Goal: Contribute content

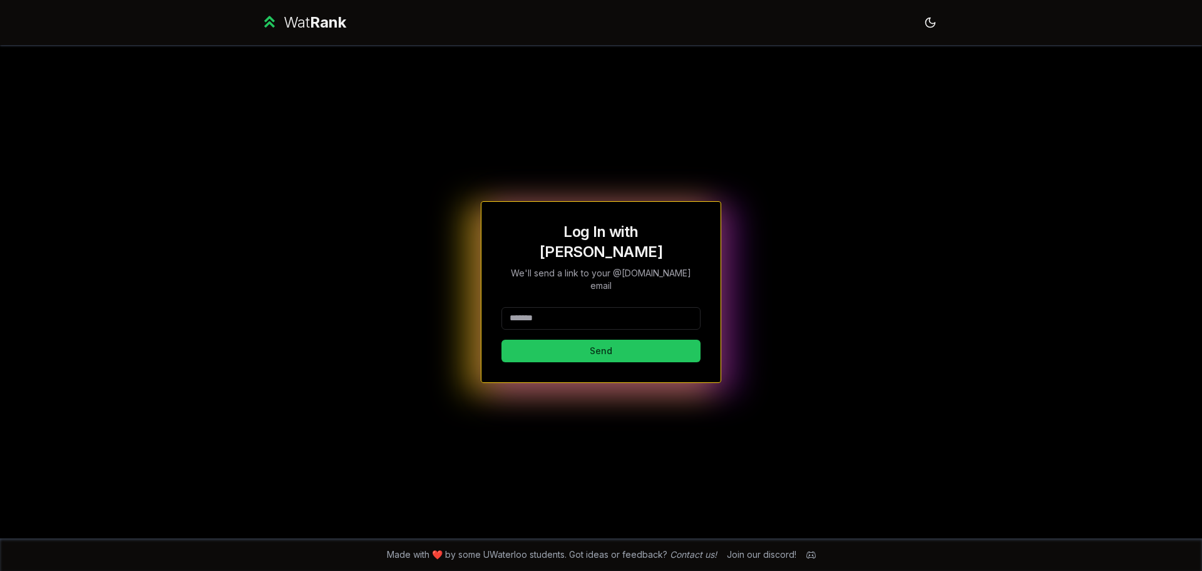
click at [592, 310] on input at bounding box center [601, 318] width 199 height 23
click at [502, 339] on button "Send" at bounding box center [601, 350] width 199 height 23
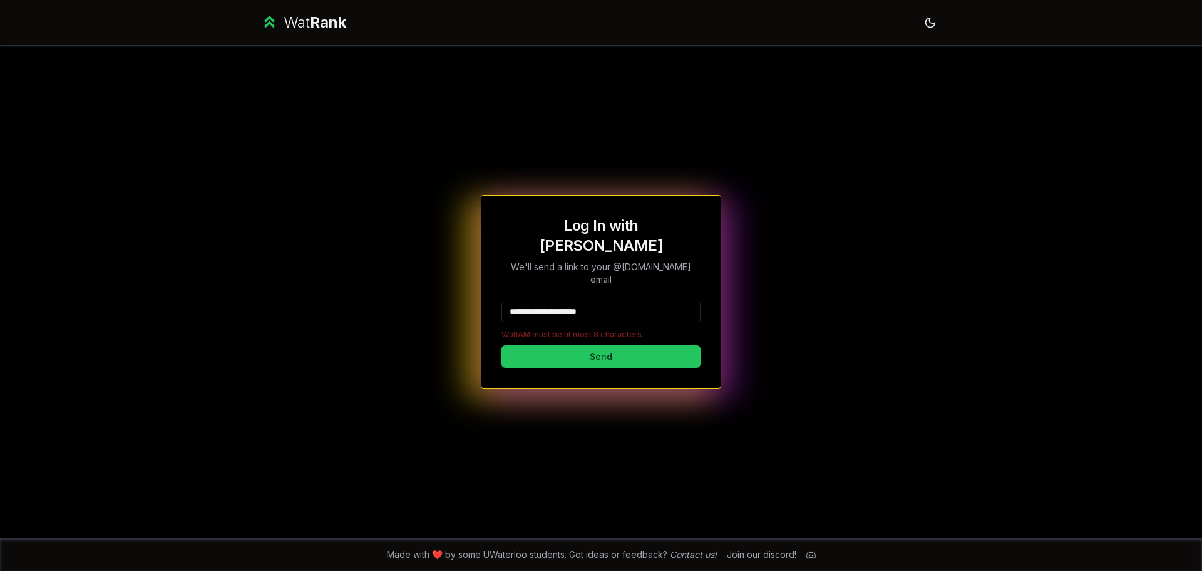
drag, startPoint x: 555, startPoint y: 292, endPoint x: 648, endPoint y: 297, distance: 92.8
click at [648, 301] on input "**********" at bounding box center [601, 312] width 199 height 23
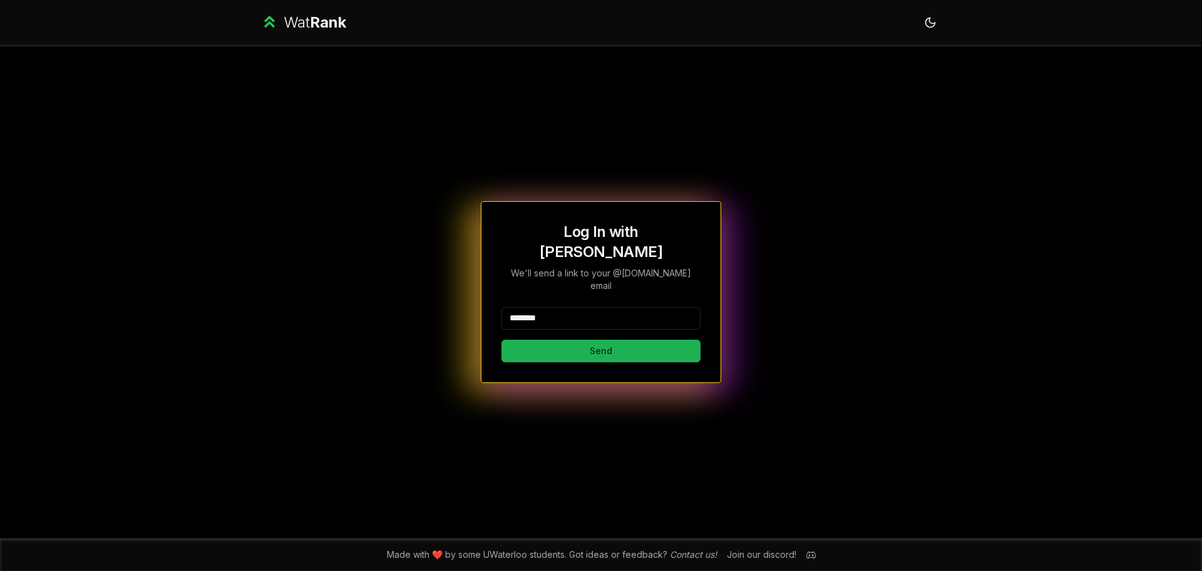
type input "********"
click at [614, 339] on button "Send" at bounding box center [601, 350] width 199 height 23
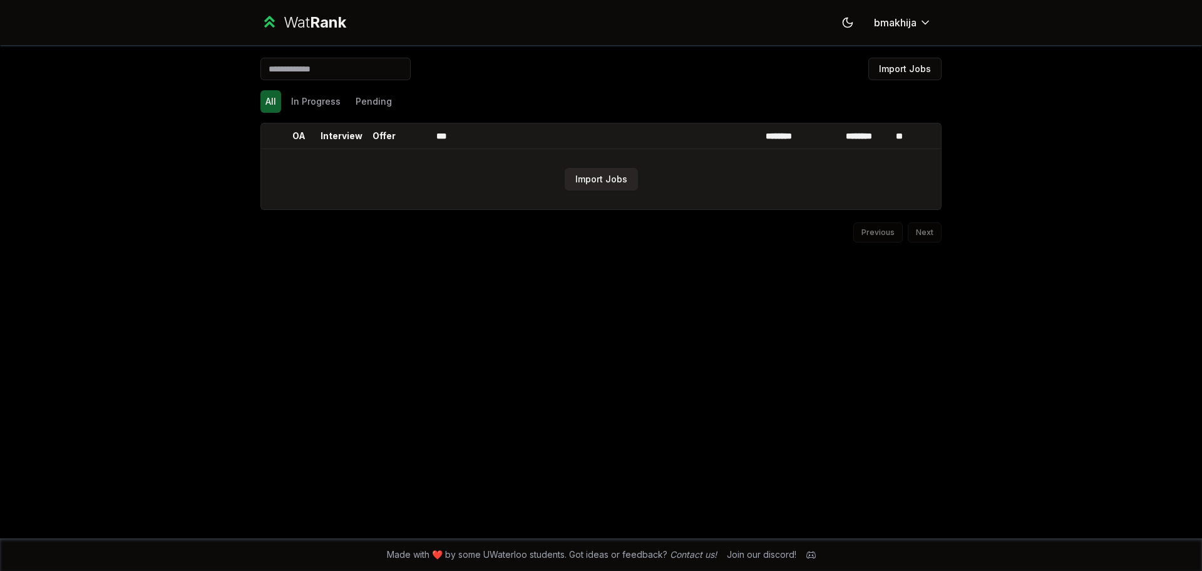
click at [596, 177] on button "Import Jobs" at bounding box center [601, 179] width 73 height 23
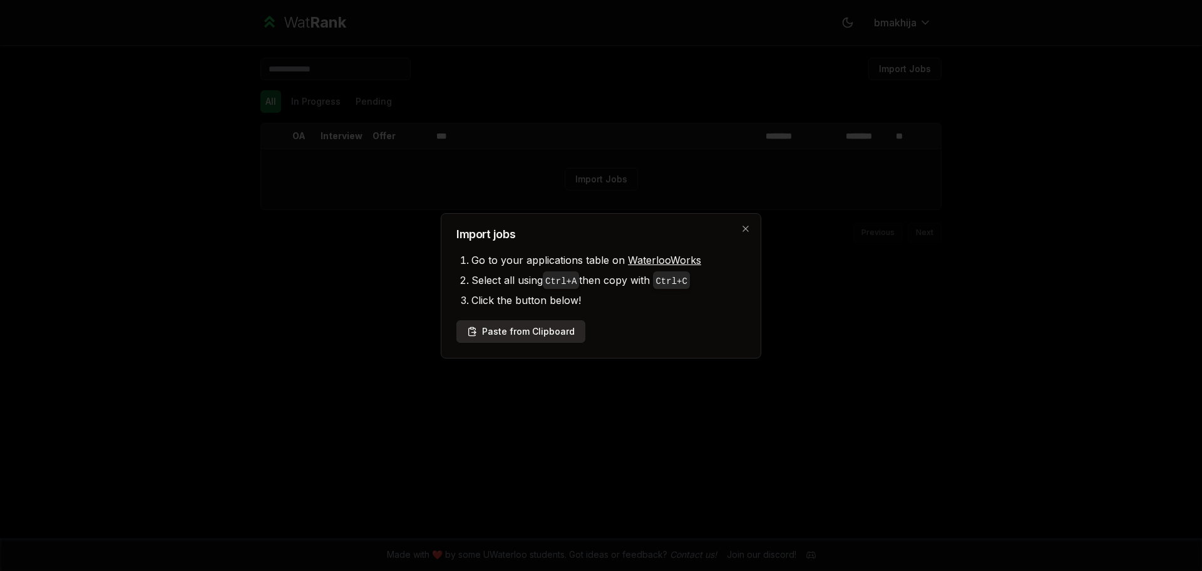
click at [514, 332] on button "Paste from Clipboard" at bounding box center [521, 331] width 129 height 23
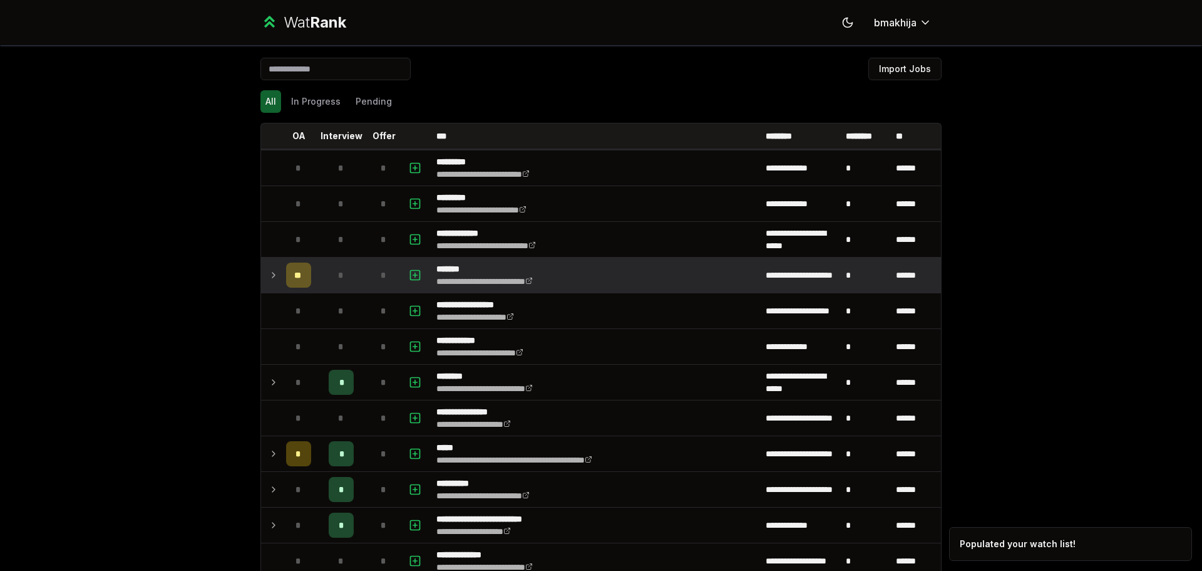
click at [272, 272] on icon at bounding box center [274, 274] width 10 height 15
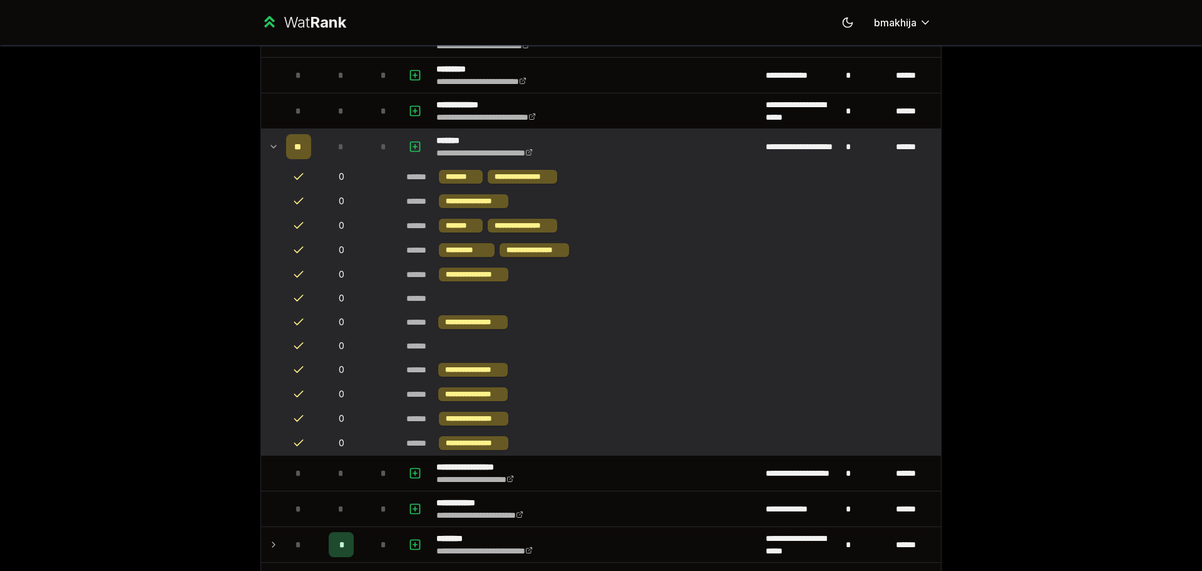
scroll to position [125, 0]
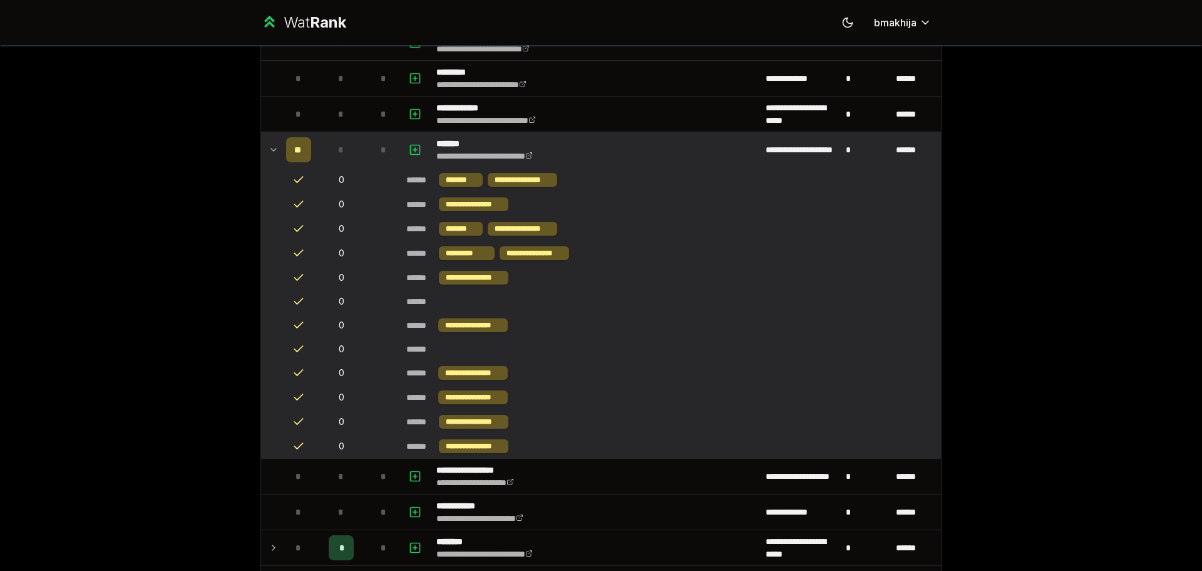
click at [271, 150] on icon at bounding box center [273, 149] width 5 height 3
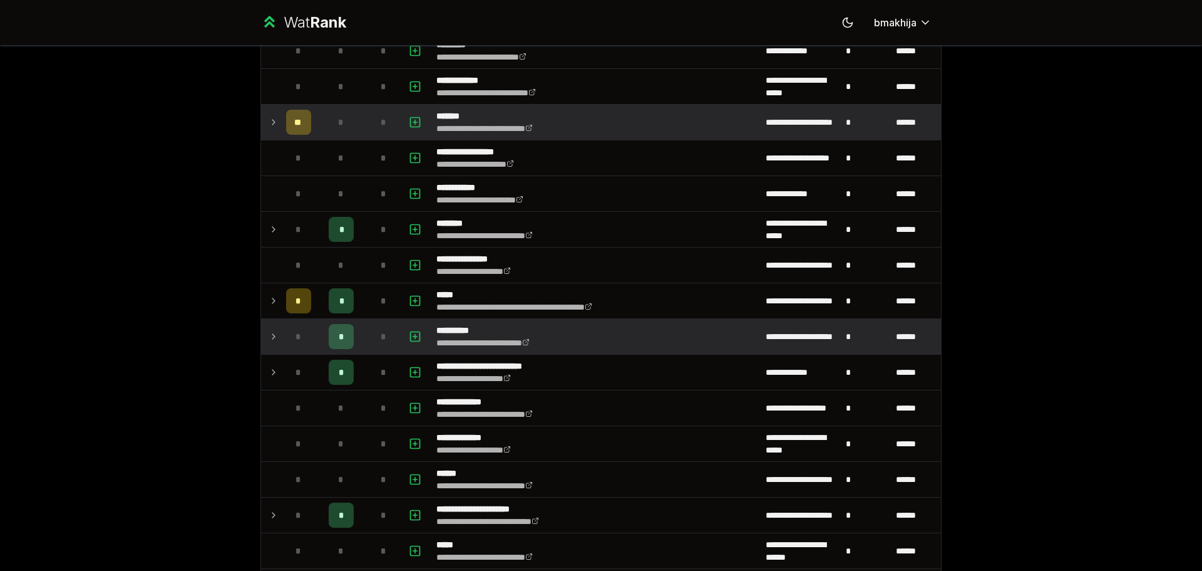
scroll to position [250, 0]
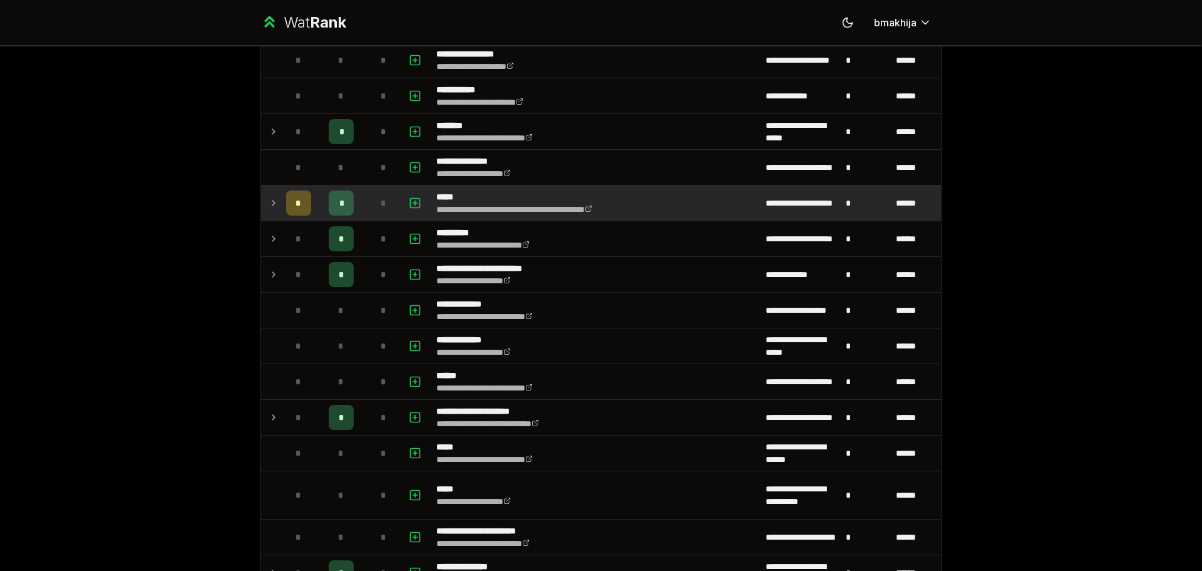
click at [276, 206] on td at bounding box center [271, 202] width 20 height 35
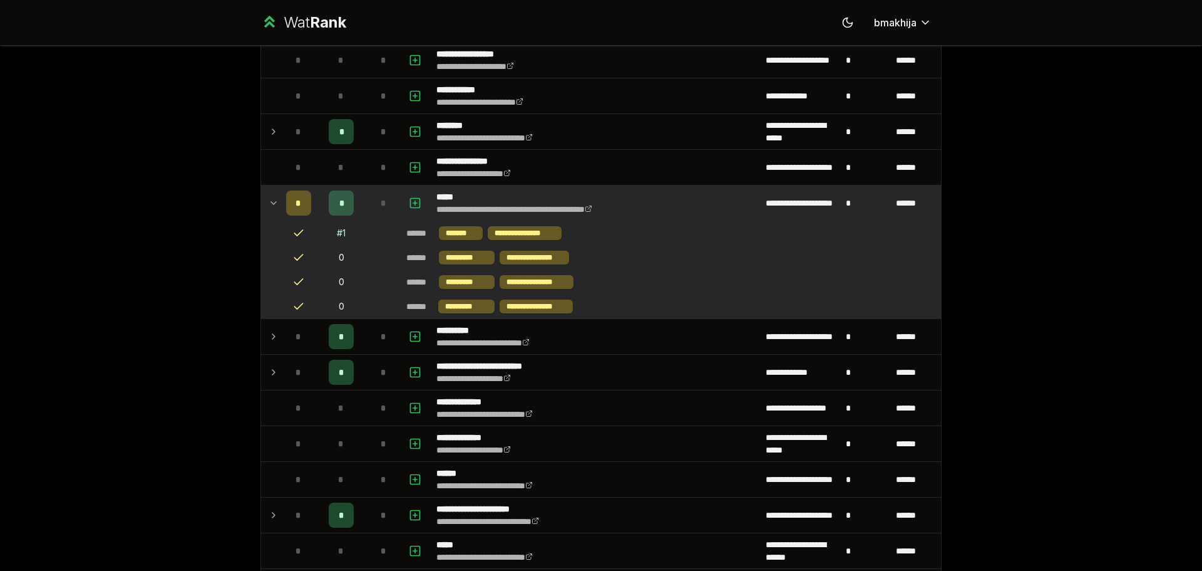
click at [275, 206] on td at bounding box center [271, 202] width 20 height 35
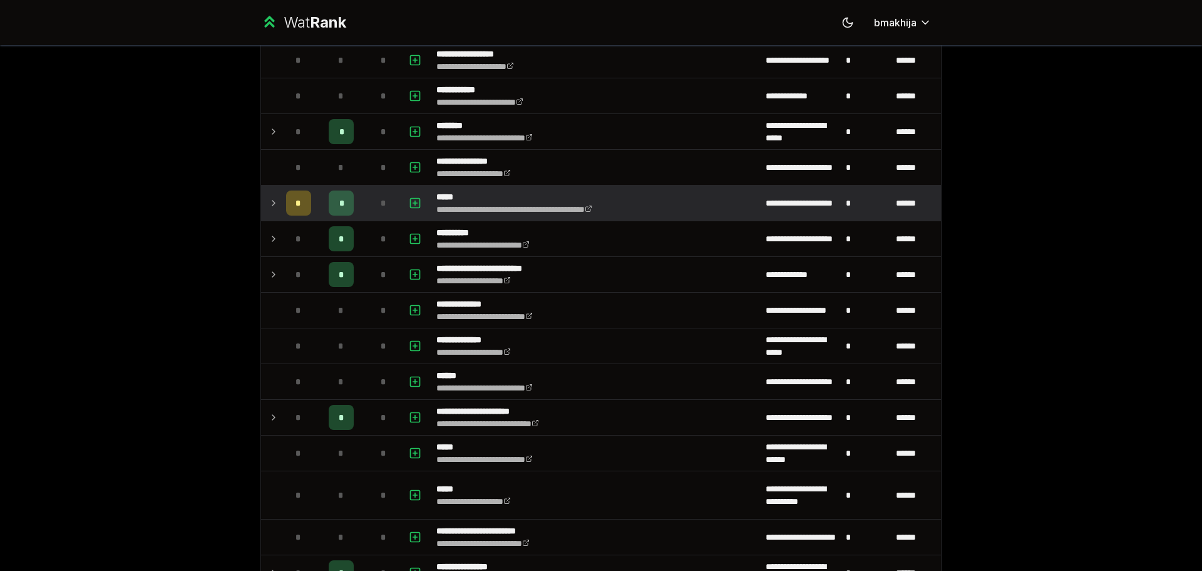
click at [274, 206] on td at bounding box center [271, 202] width 20 height 35
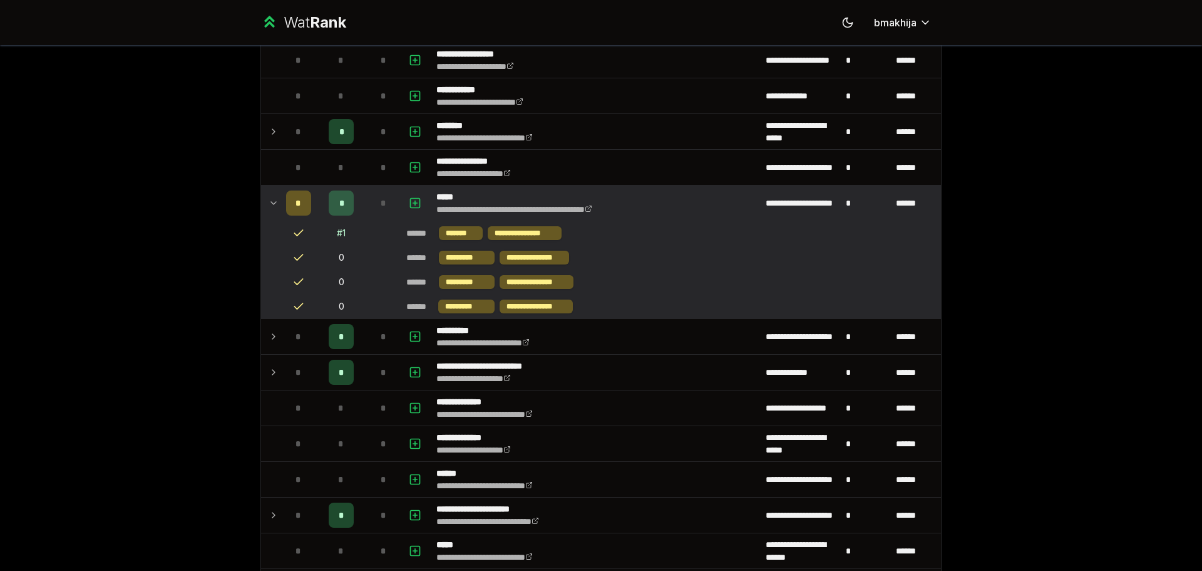
click at [274, 206] on icon at bounding box center [274, 202] width 10 height 15
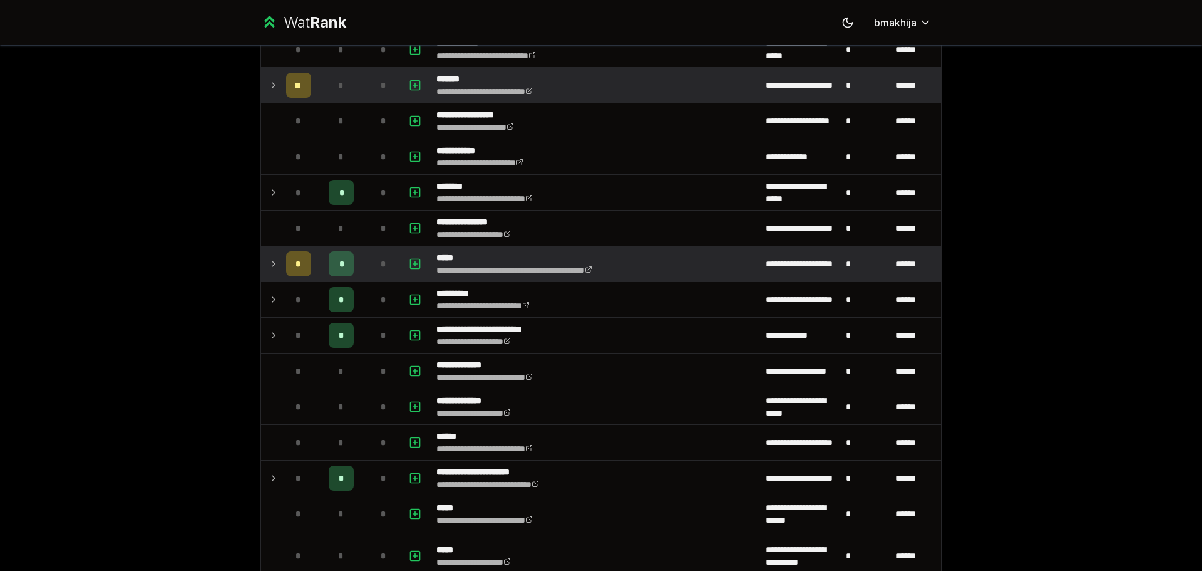
scroll to position [188, 0]
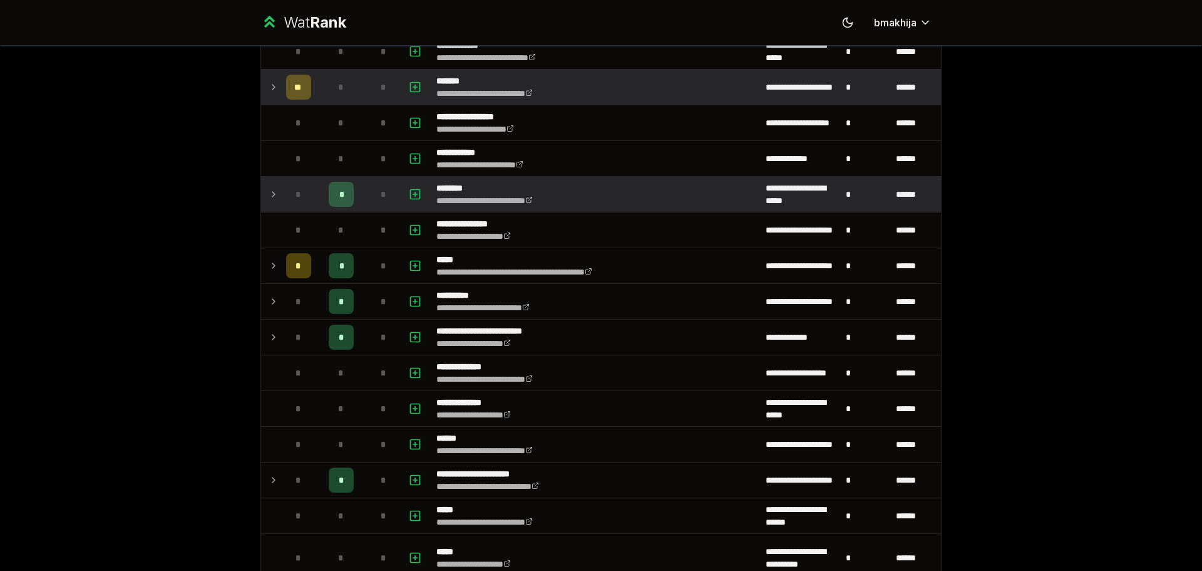
click at [273, 188] on icon at bounding box center [274, 194] width 10 height 15
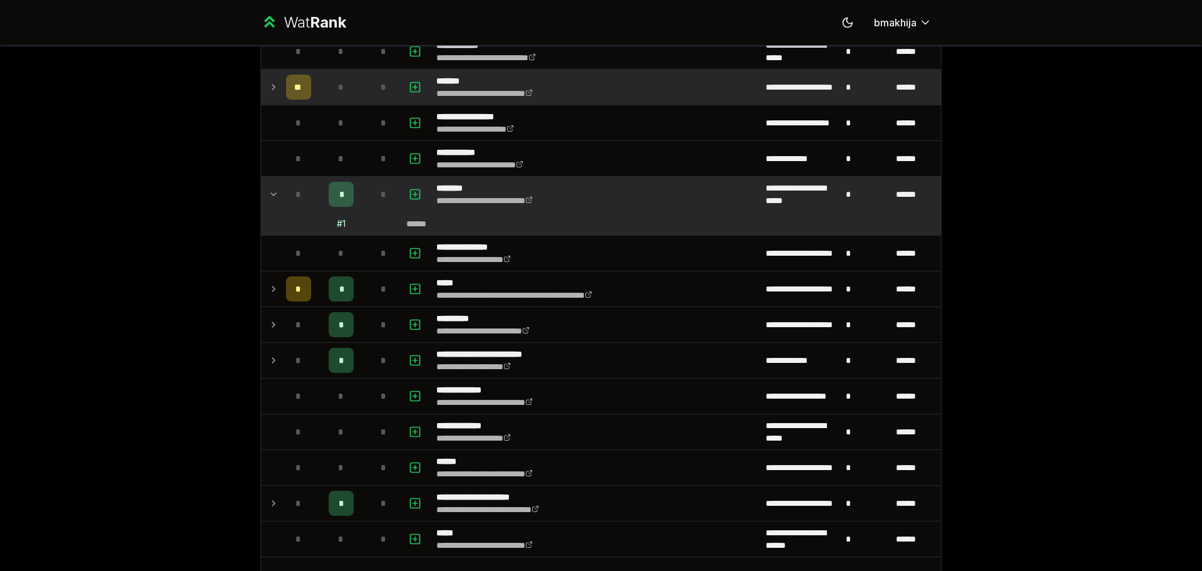
click at [273, 188] on icon at bounding box center [274, 194] width 10 height 15
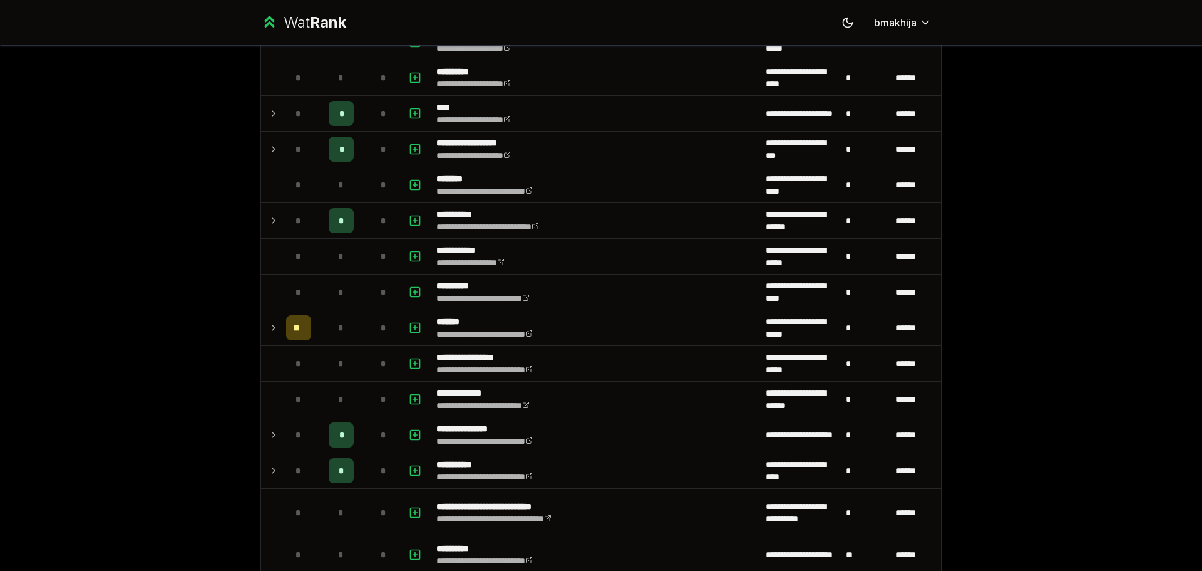
scroll to position [1002, 0]
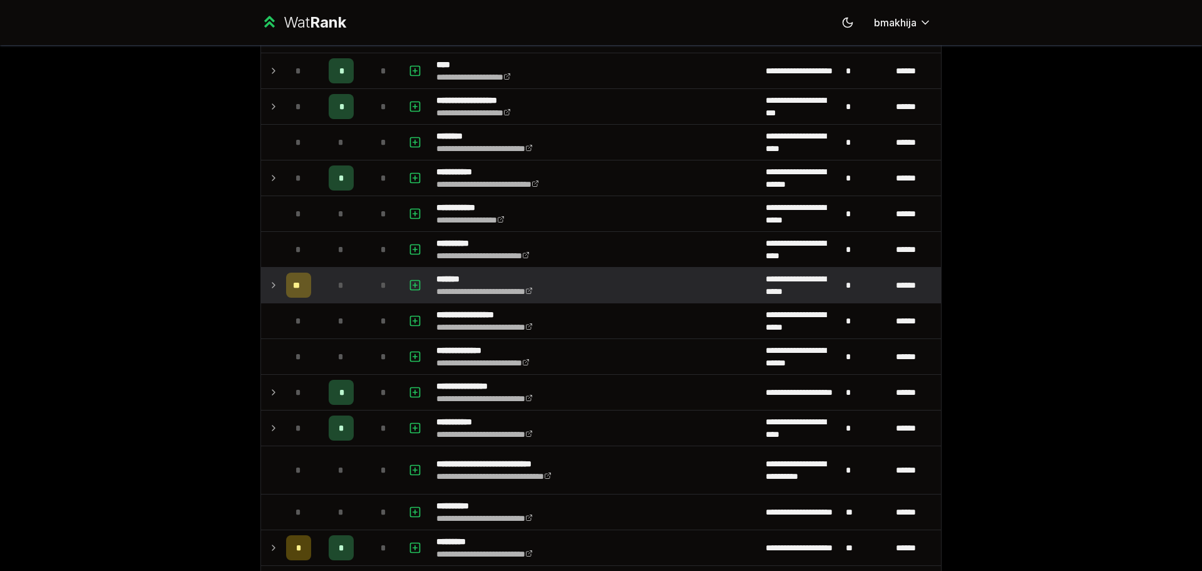
click at [261, 280] on td at bounding box center [271, 284] width 20 height 35
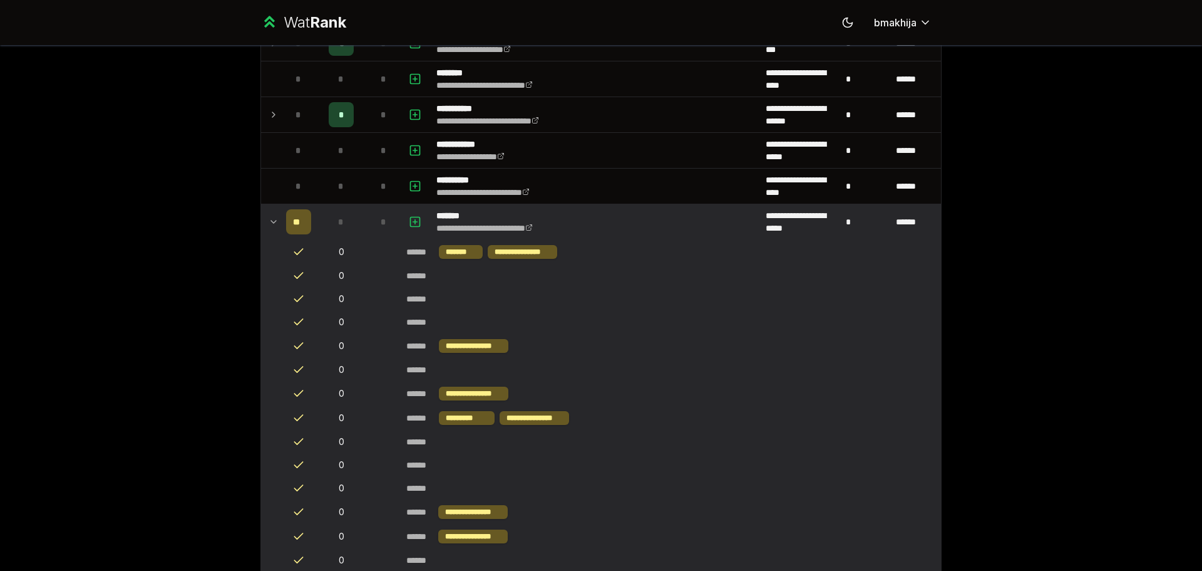
scroll to position [1065, 0]
click at [415, 220] on icon "button" at bounding box center [415, 222] width 13 height 15
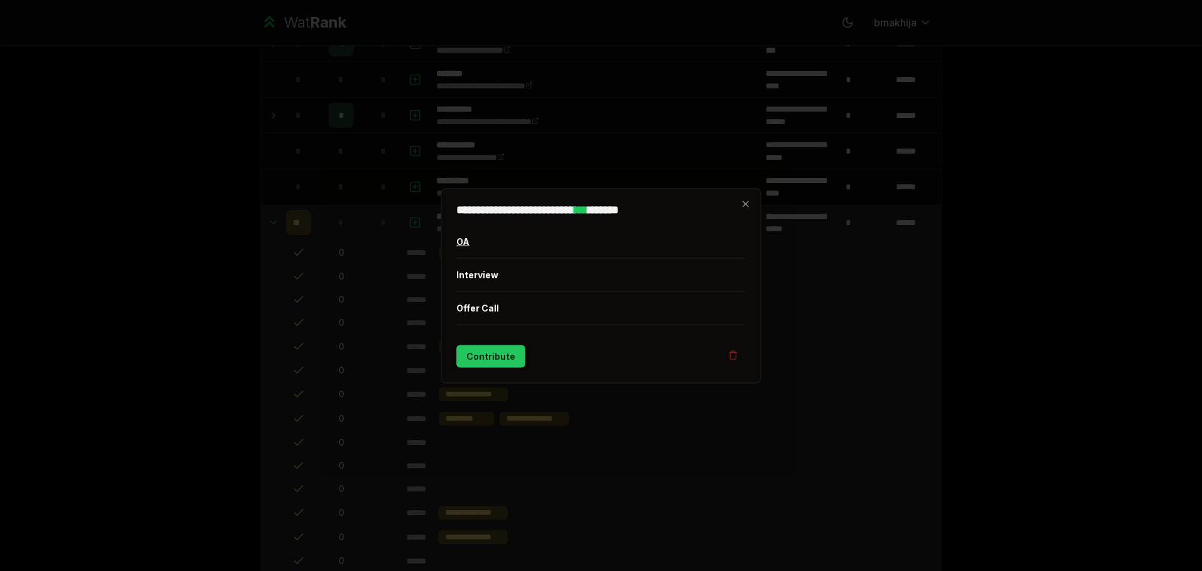
click at [467, 242] on button "OA" at bounding box center [601, 241] width 289 height 33
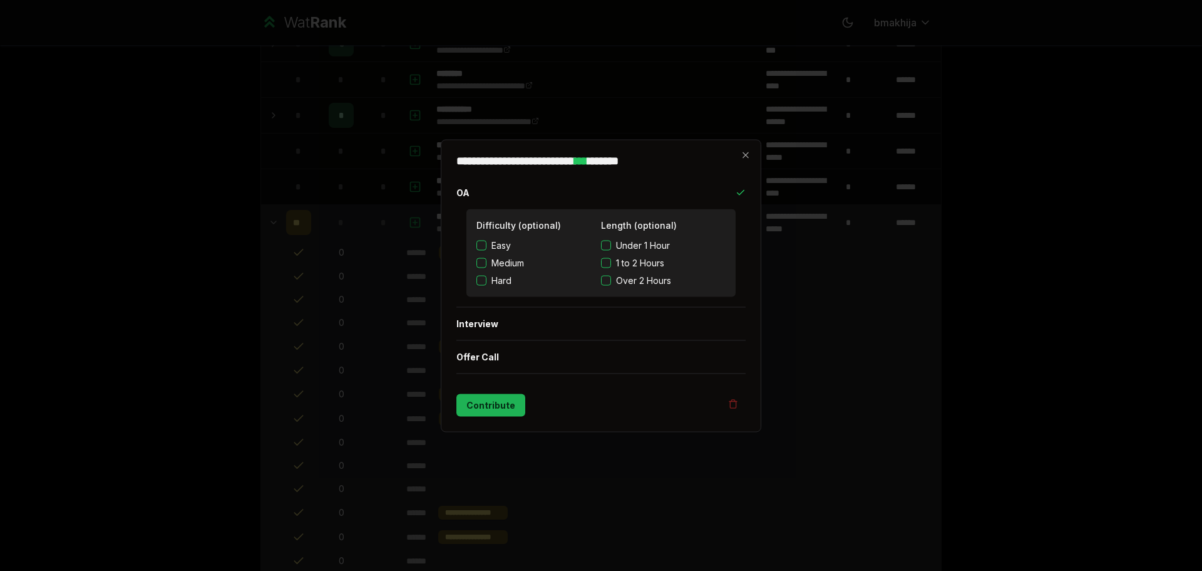
click at [502, 403] on button "Contribute" at bounding box center [491, 404] width 69 height 23
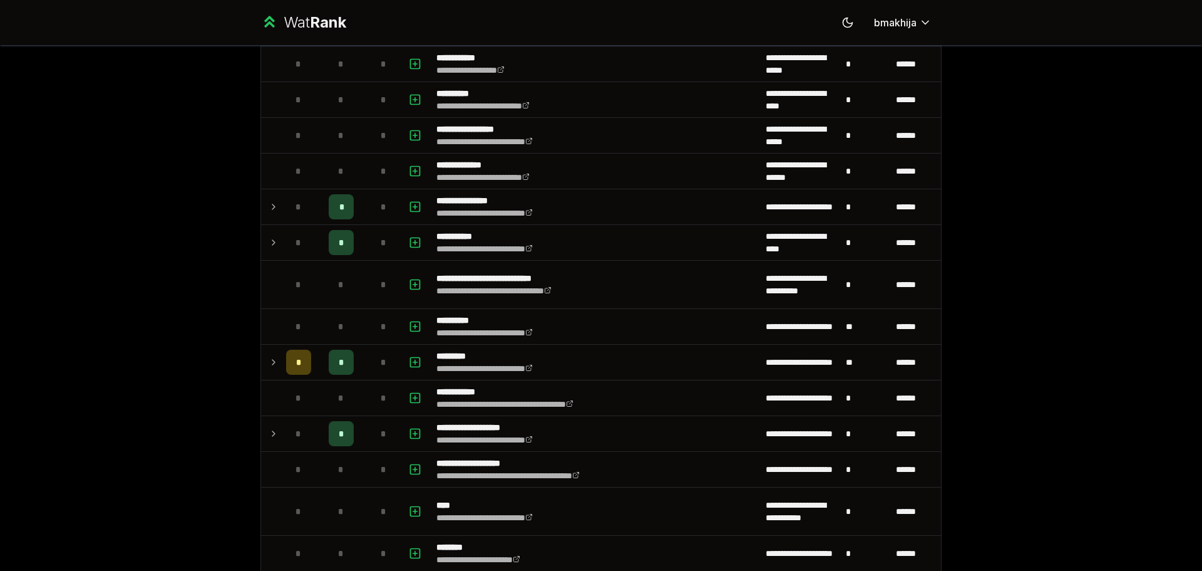
scroll to position [1190, 0]
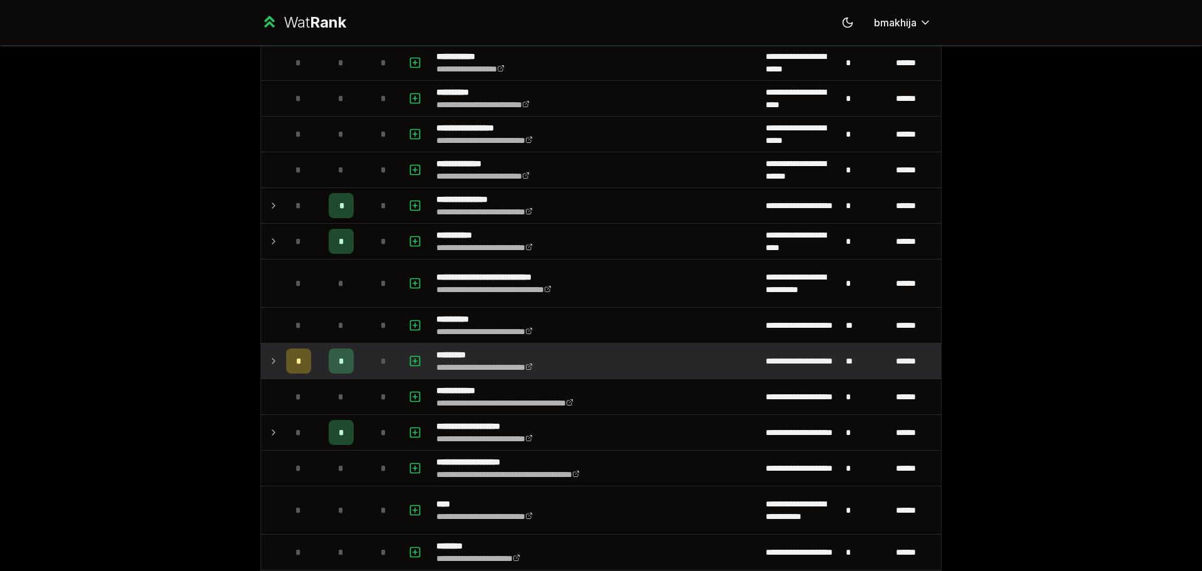
click at [271, 359] on icon at bounding box center [274, 360] width 10 height 15
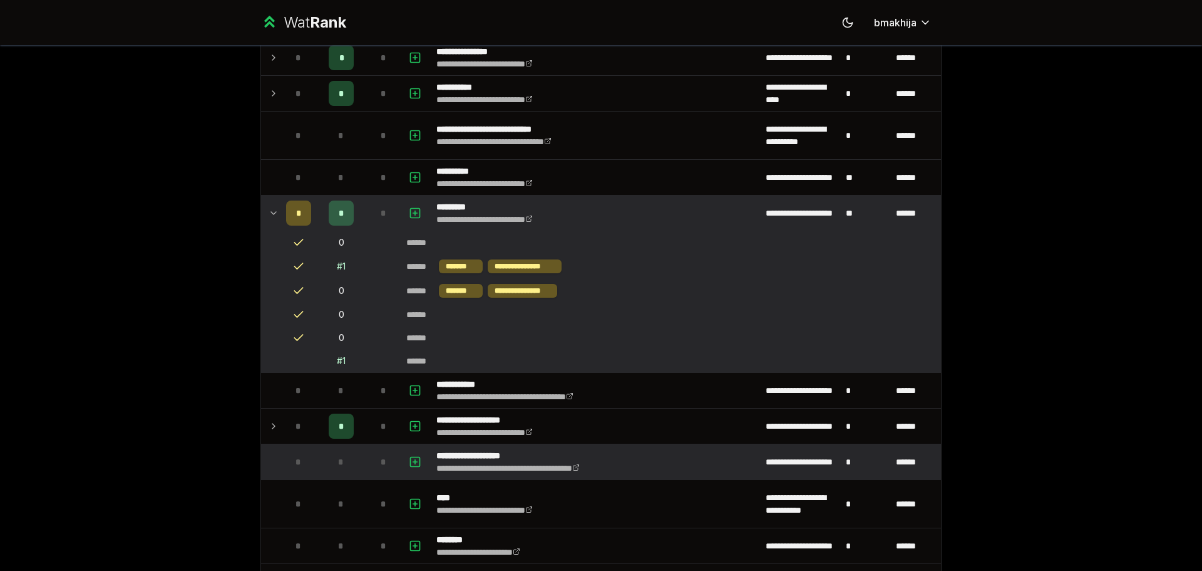
scroll to position [1319, 0]
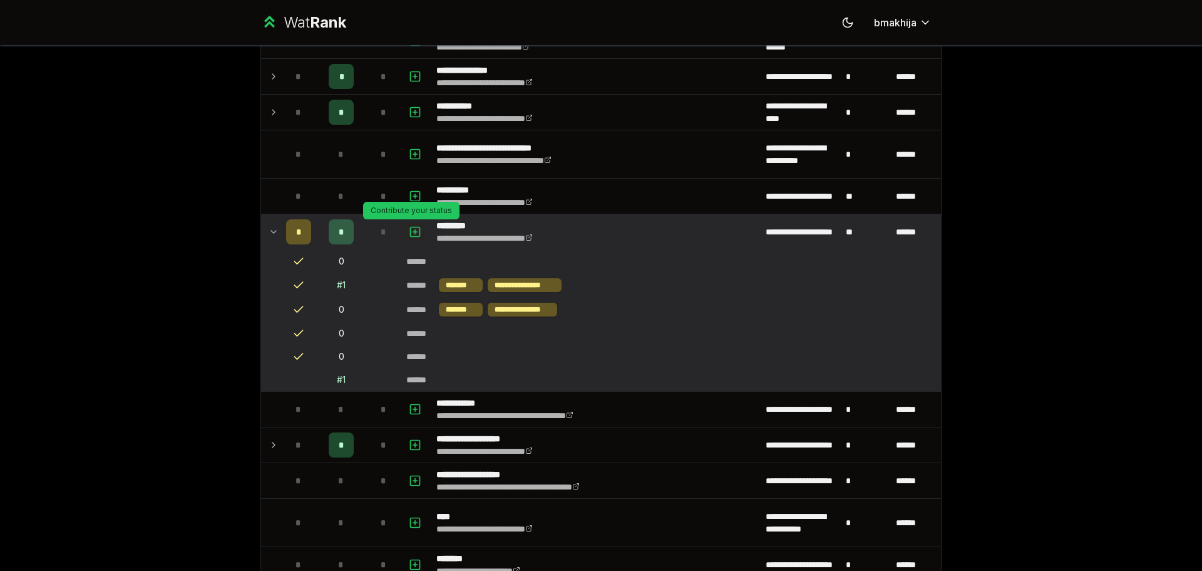
click at [410, 234] on icon "button" at bounding box center [415, 231] width 13 height 15
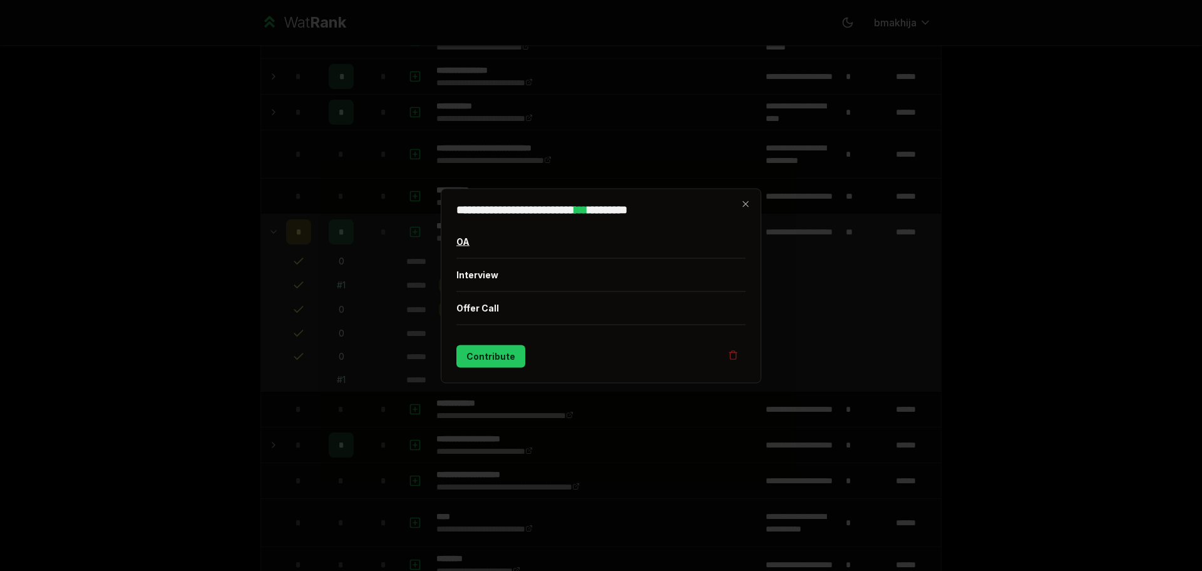
click at [465, 239] on button "OA" at bounding box center [601, 241] width 289 height 33
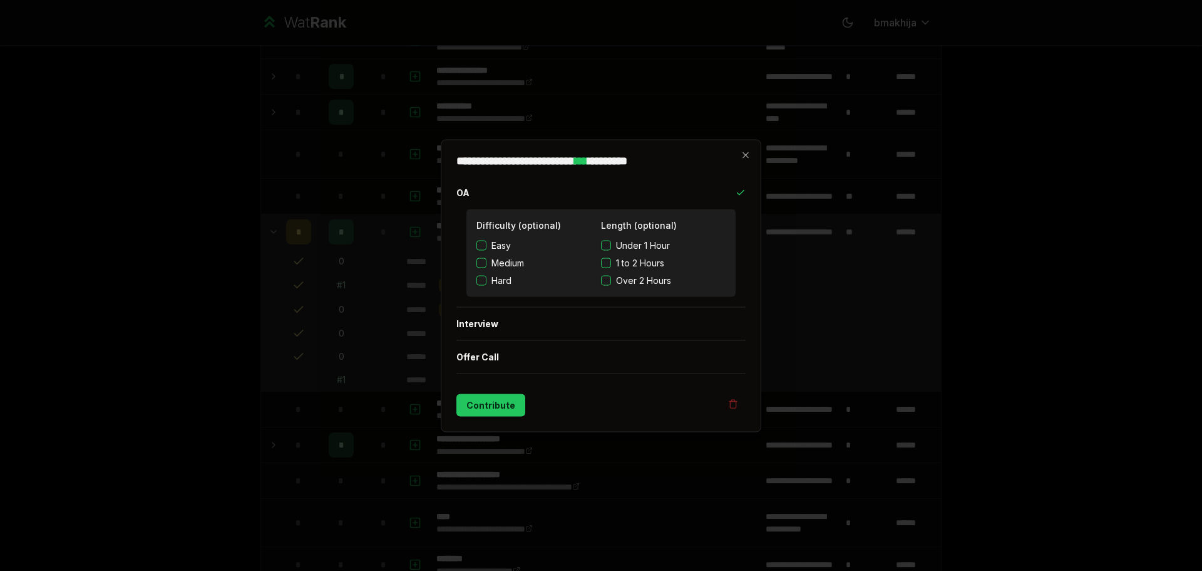
click at [480, 249] on button "Easy" at bounding box center [482, 245] width 10 height 10
click at [494, 408] on button "Contribute" at bounding box center [491, 404] width 69 height 23
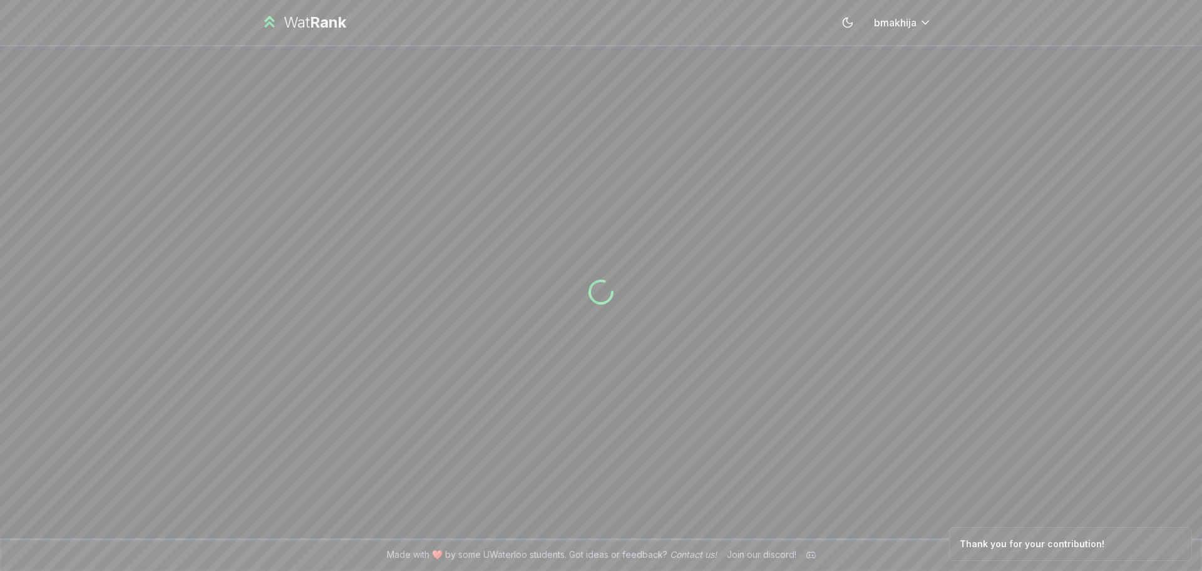
scroll to position [0, 0]
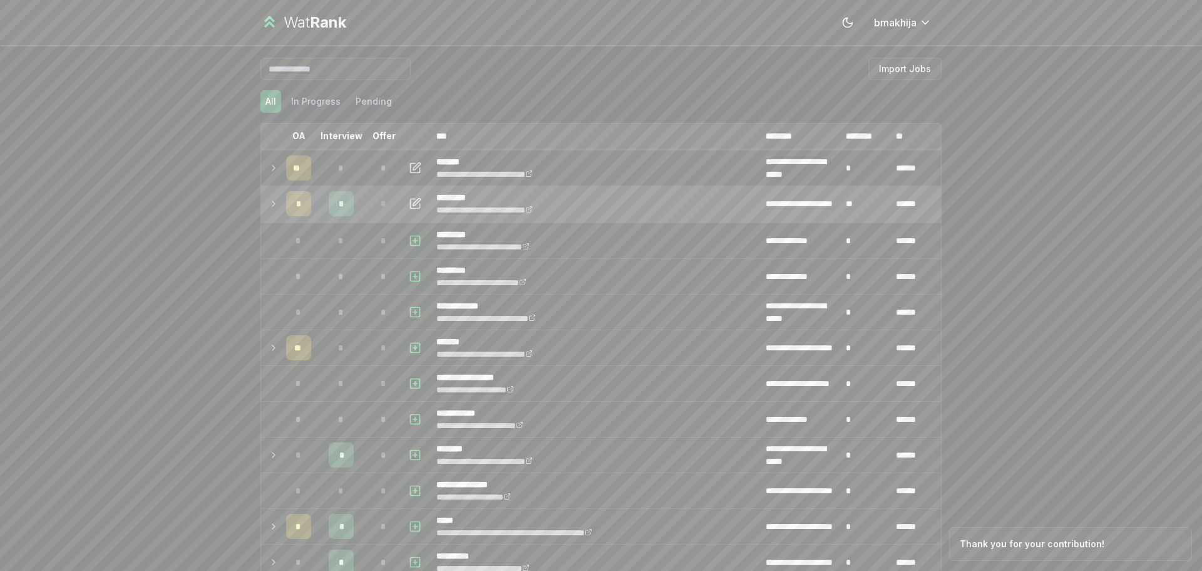
click at [274, 200] on td at bounding box center [271, 203] width 20 height 35
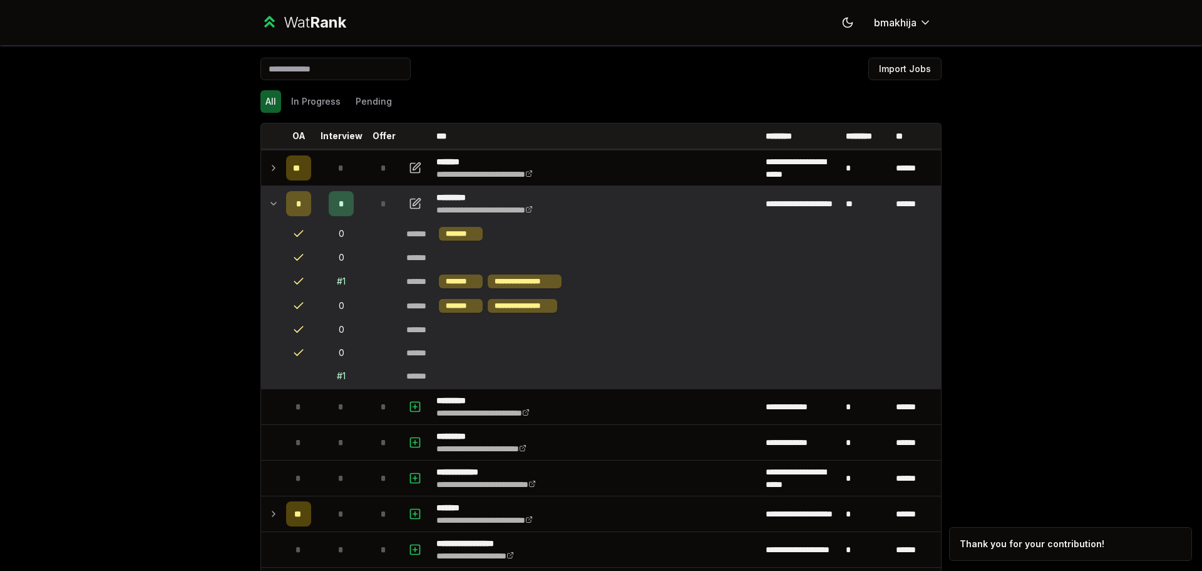
click at [274, 200] on td at bounding box center [271, 203] width 20 height 35
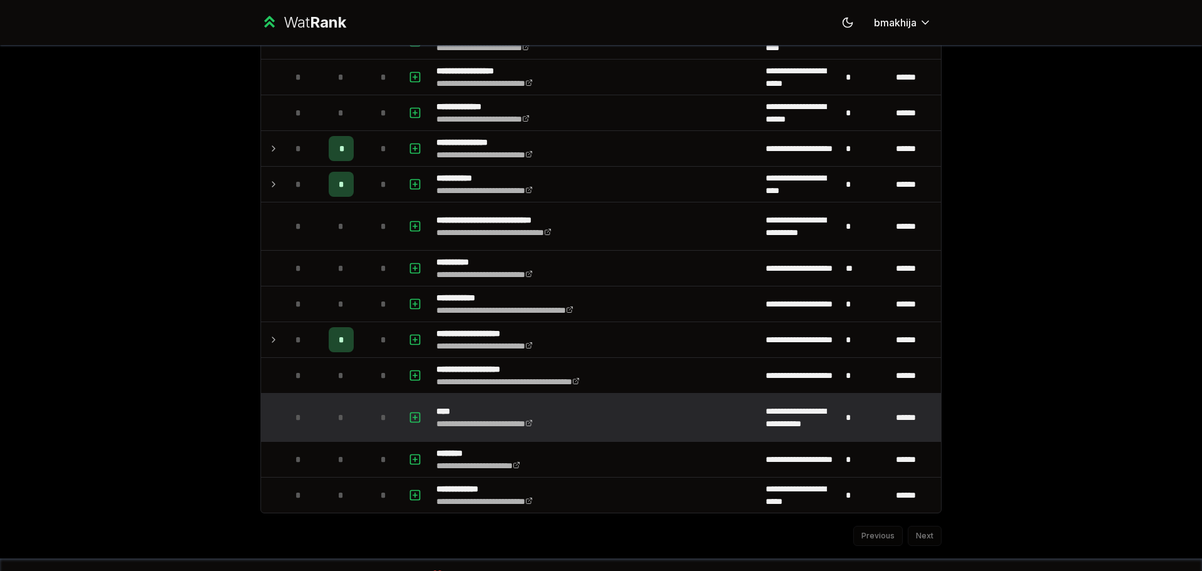
scroll to position [1303, 0]
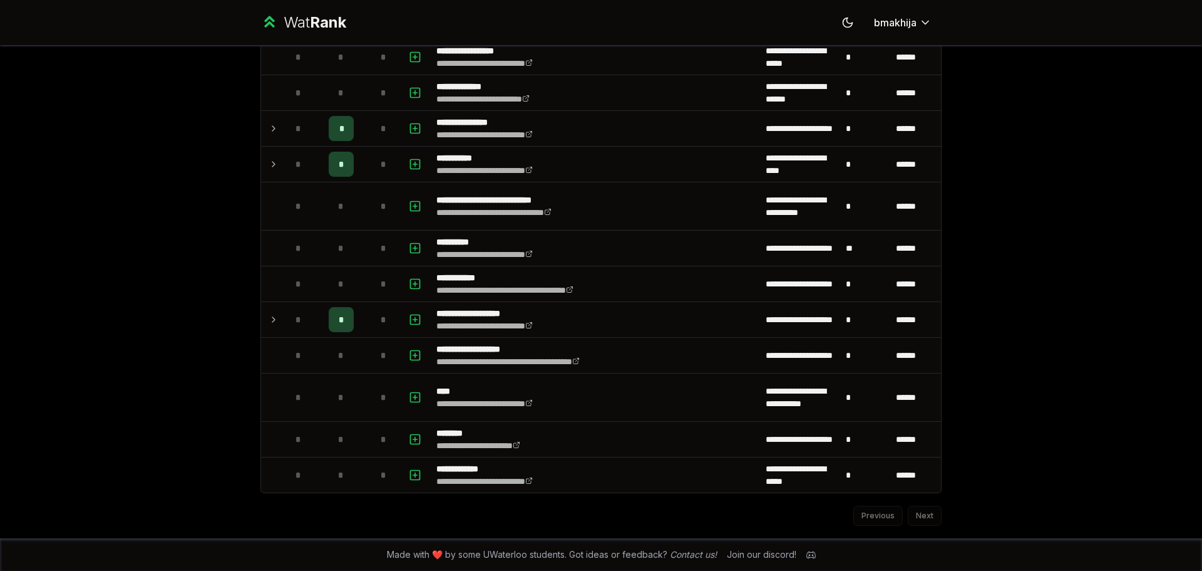
click at [911, 519] on div "Previous Next" at bounding box center [601, 509] width 681 height 33
click at [916, 514] on div "Previous Next" at bounding box center [601, 509] width 681 height 33
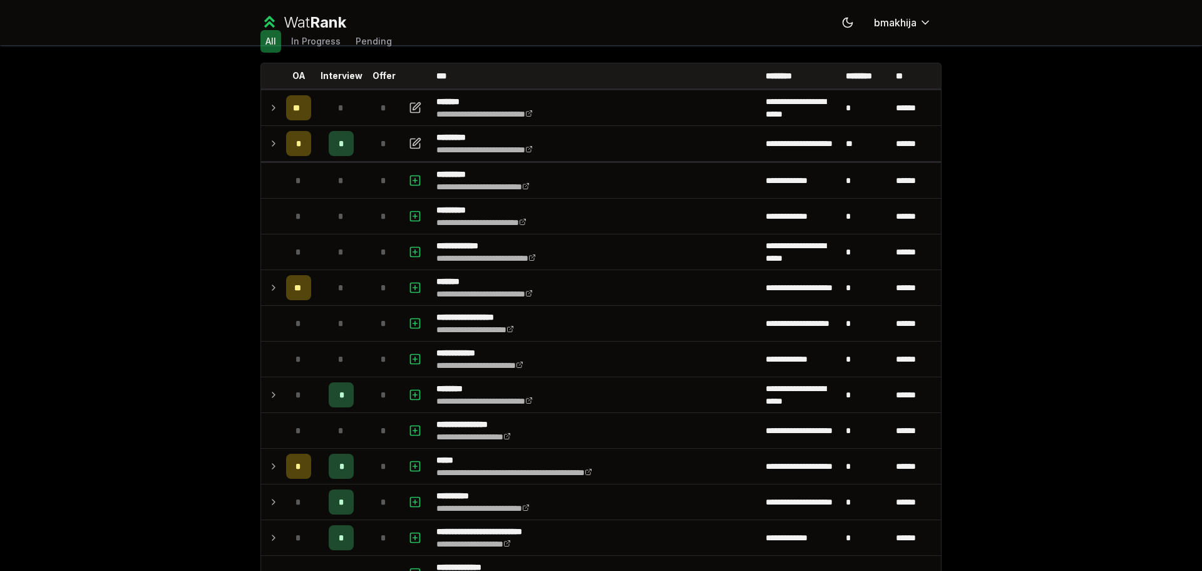
scroll to position [50, 0]
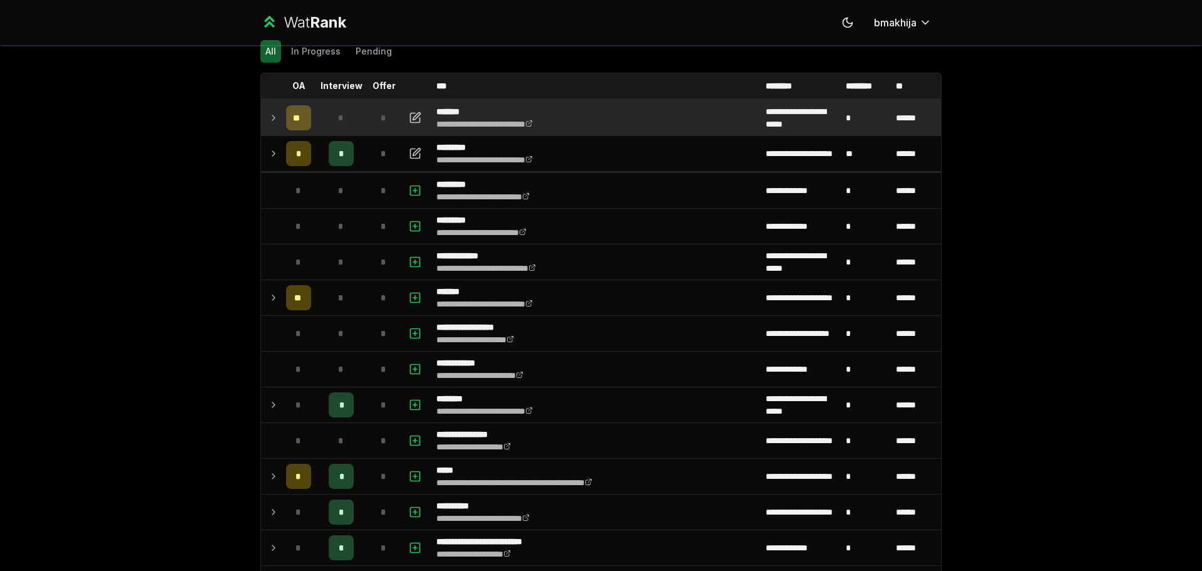
click at [269, 120] on icon at bounding box center [274, 117] width 10 height 15
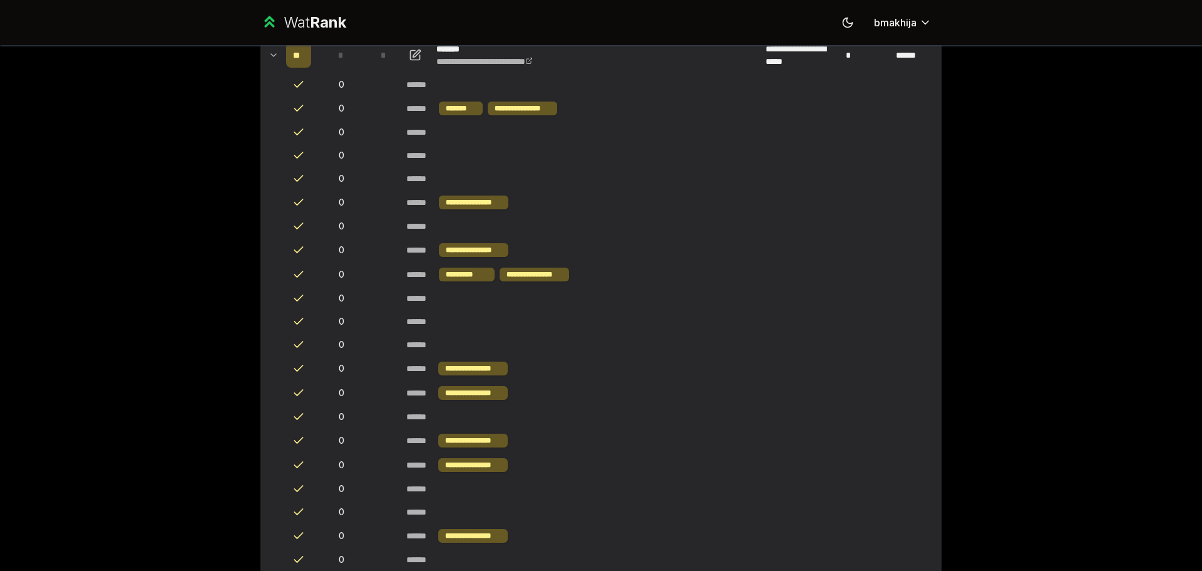
scroll to position [0, 0]
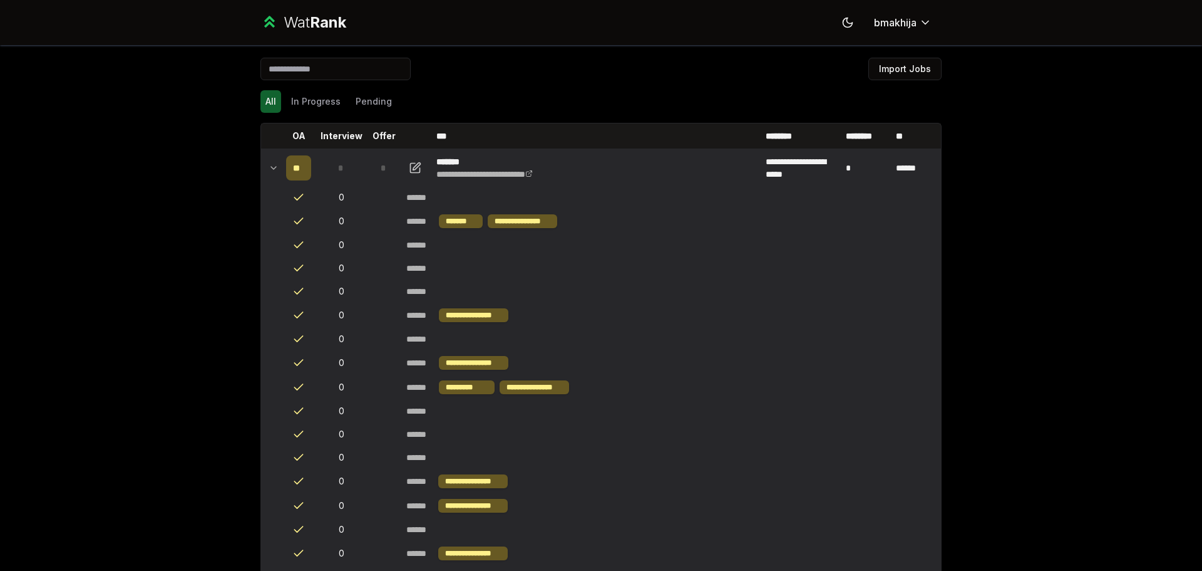
click at [269, 162] on icon at bounding box center [274, 167] width 10 height 15
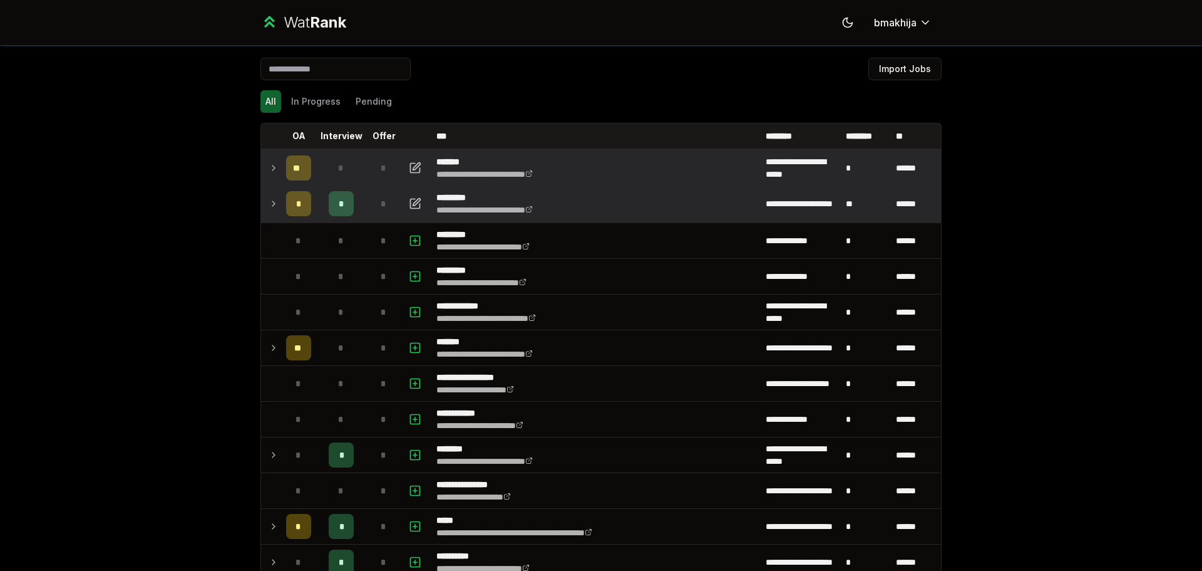
click at [274, 196] on td at bounding box center [271, 203] width 20 height 35
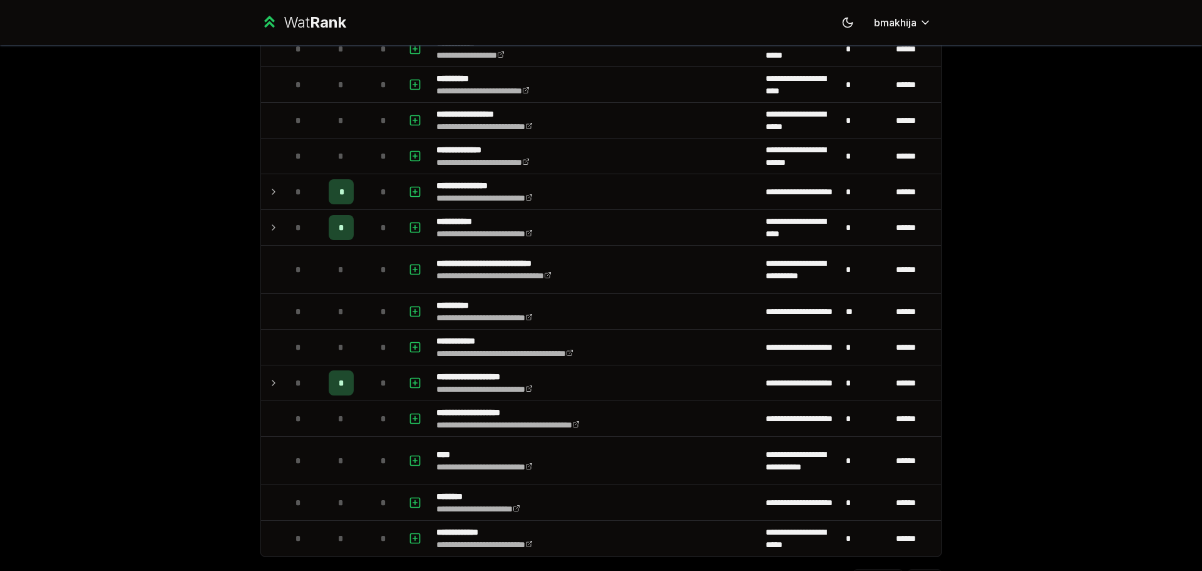
scroll to position [1469, 0]
